Goal: Find specific page/section: Find specific page/section

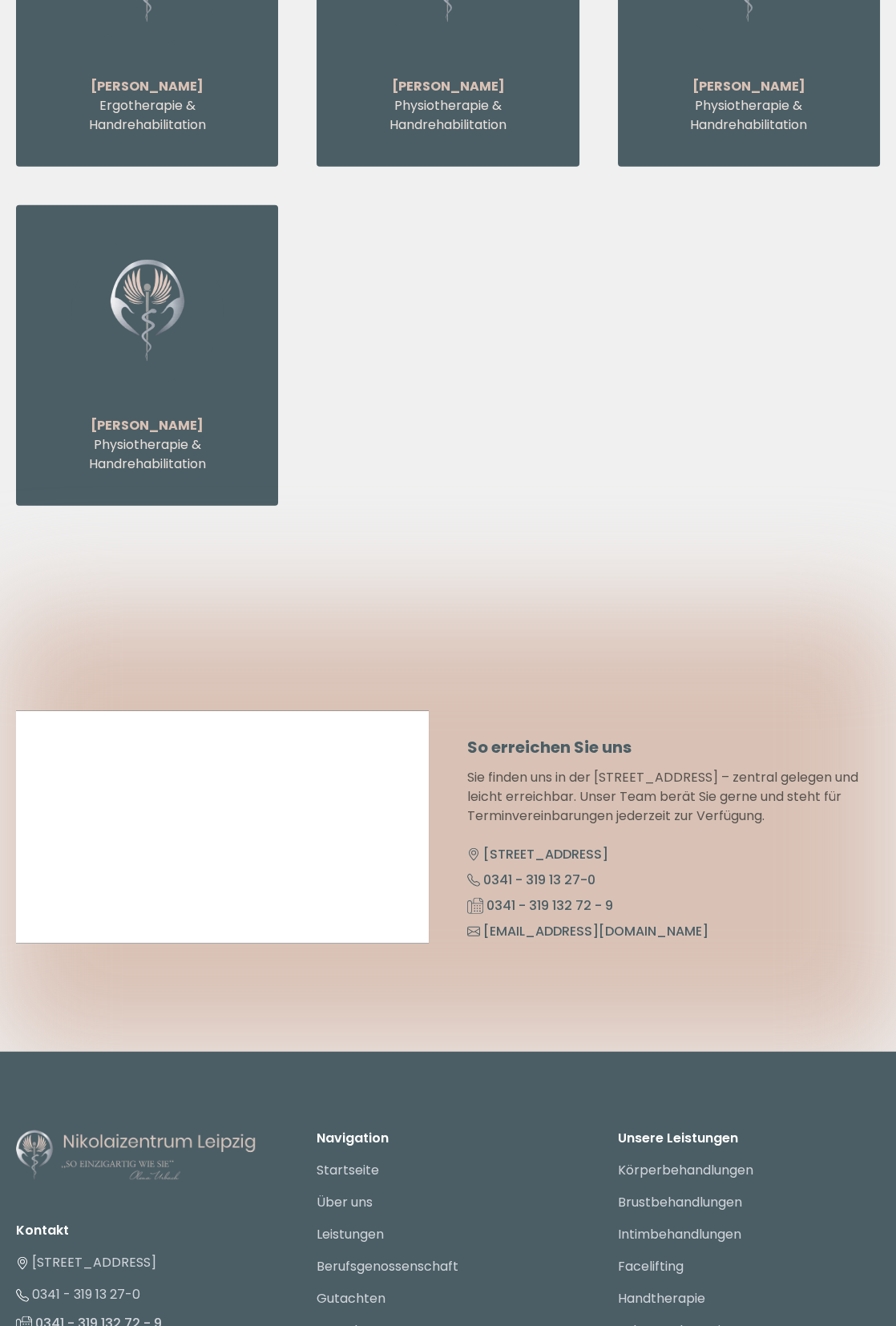
scroll to position [7973, 0]
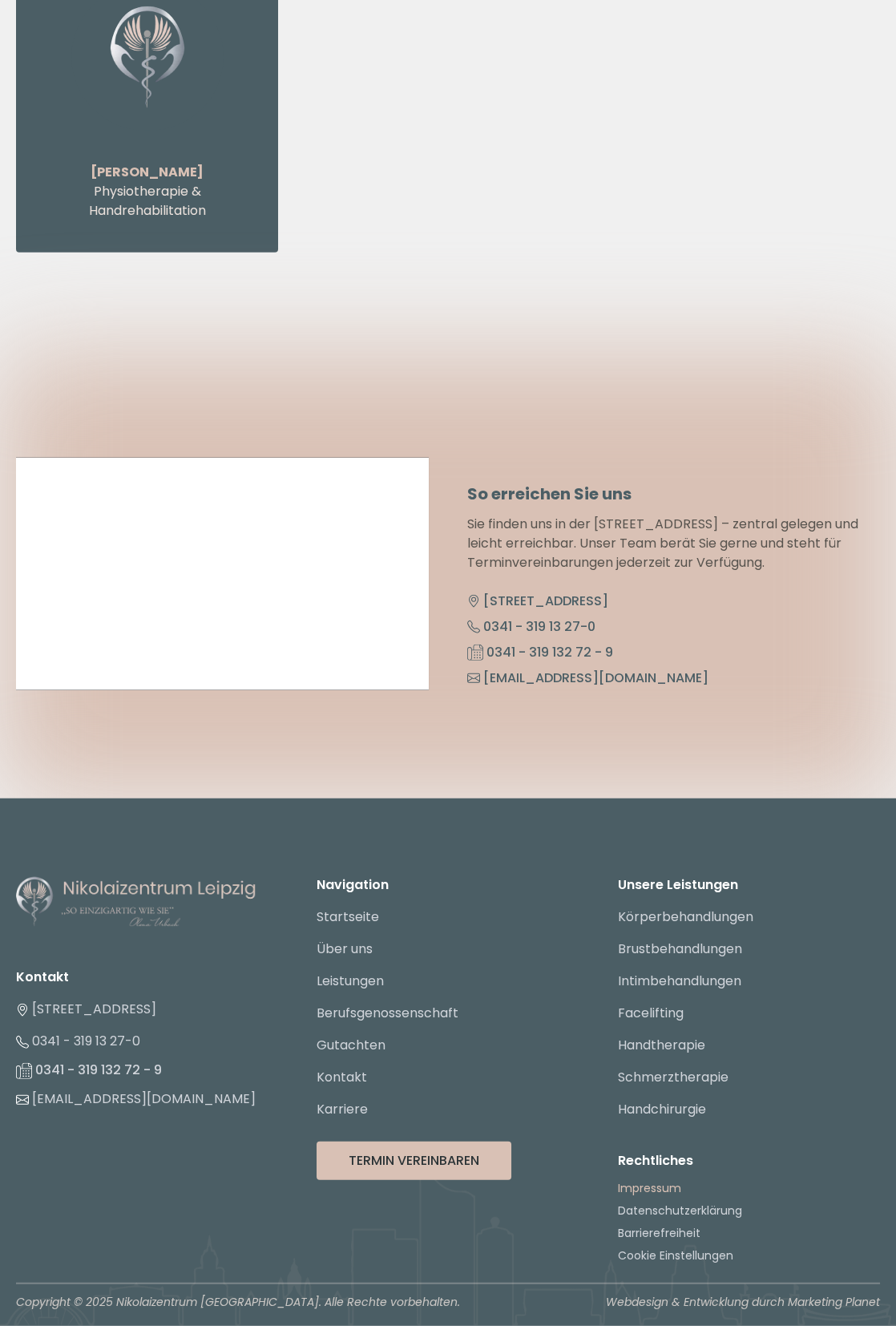
click at [664, 1186] on link "Impressum" at bounding box center [649, 1187] width 63 height 16
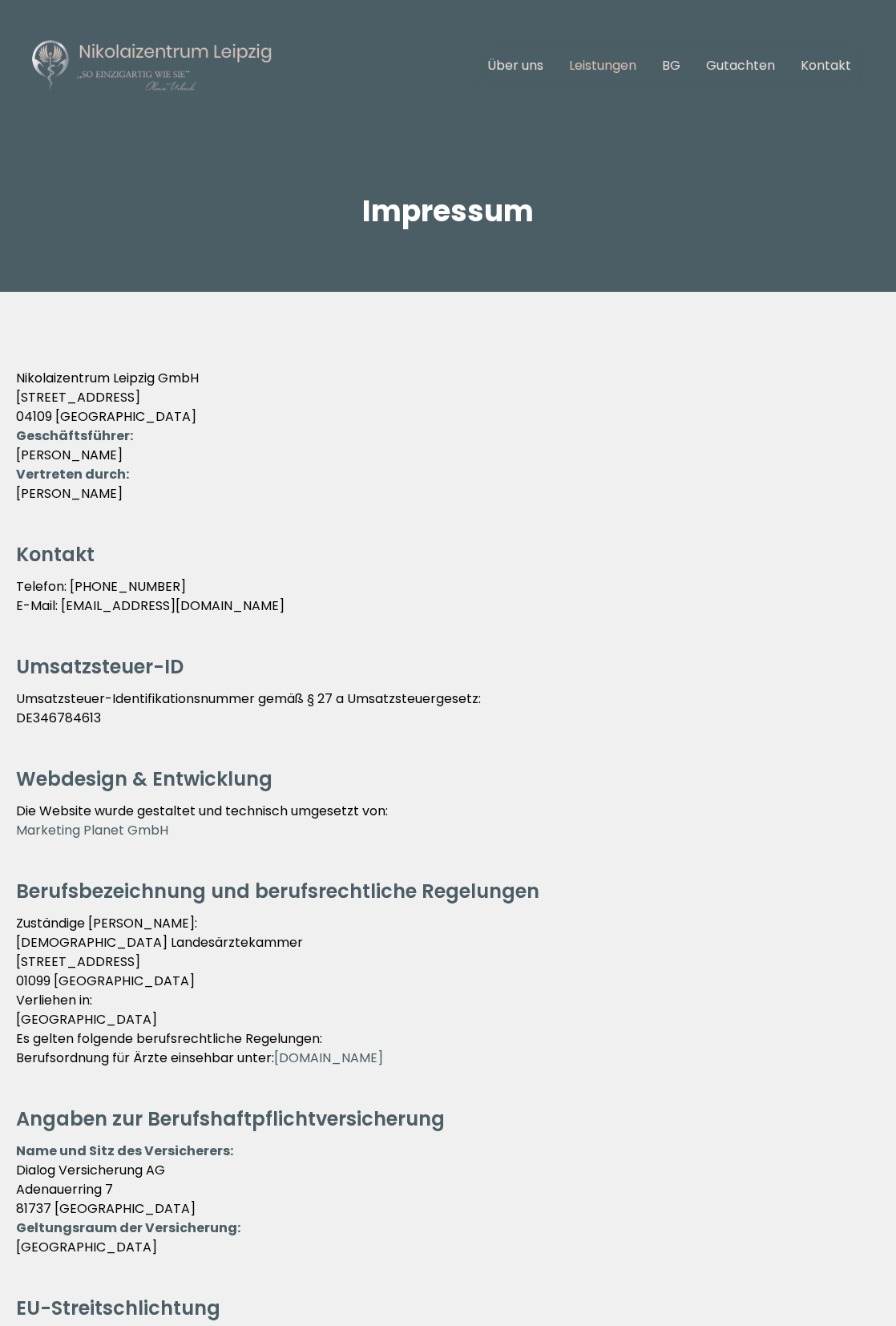
click at [603, 63] on link "Leistungen" at bounding box center [602, 65] width 67 height 18
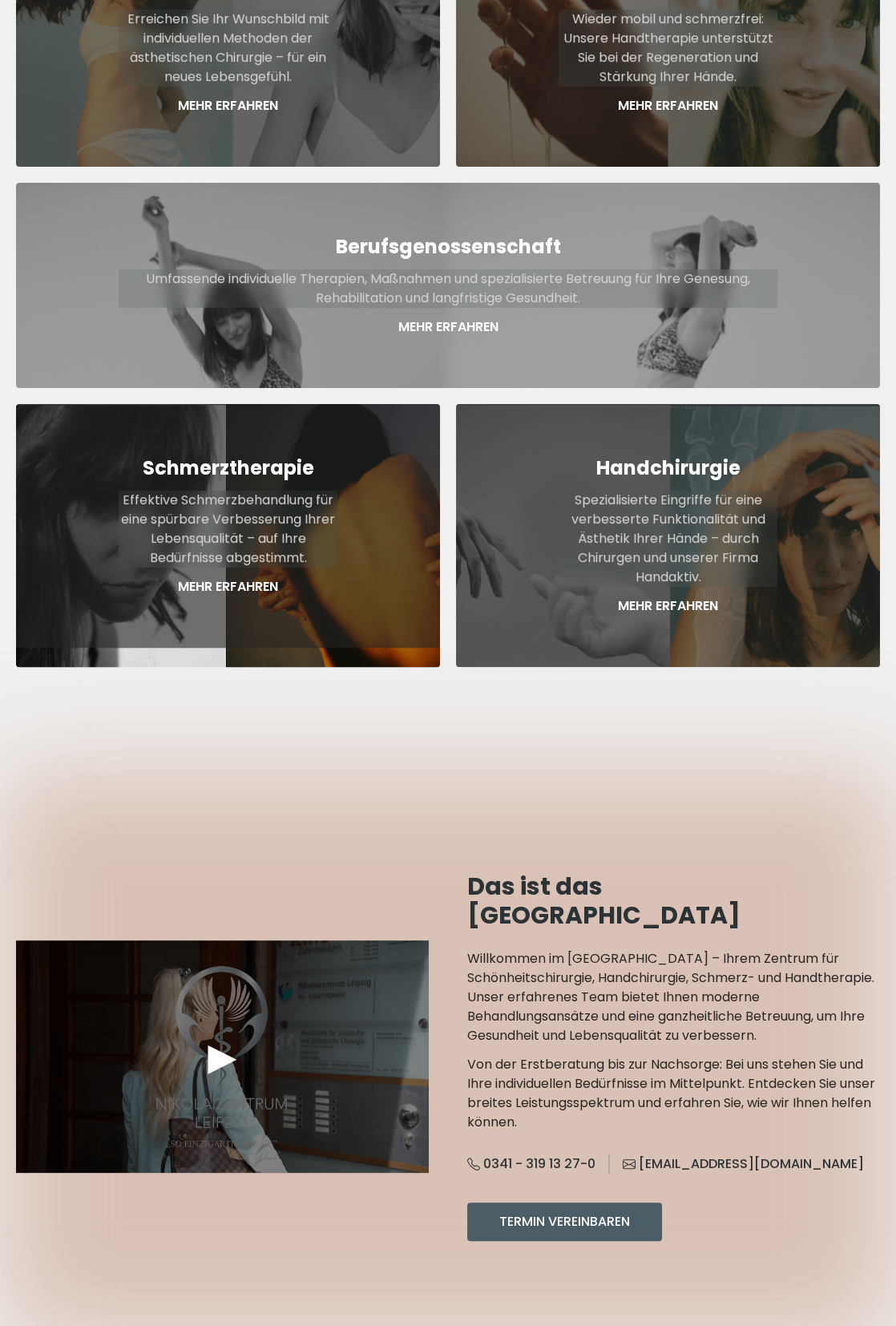
scroll to position [455, 0]
